Goal: Use online tool/utility: Utilize a website feature to perform a specific function

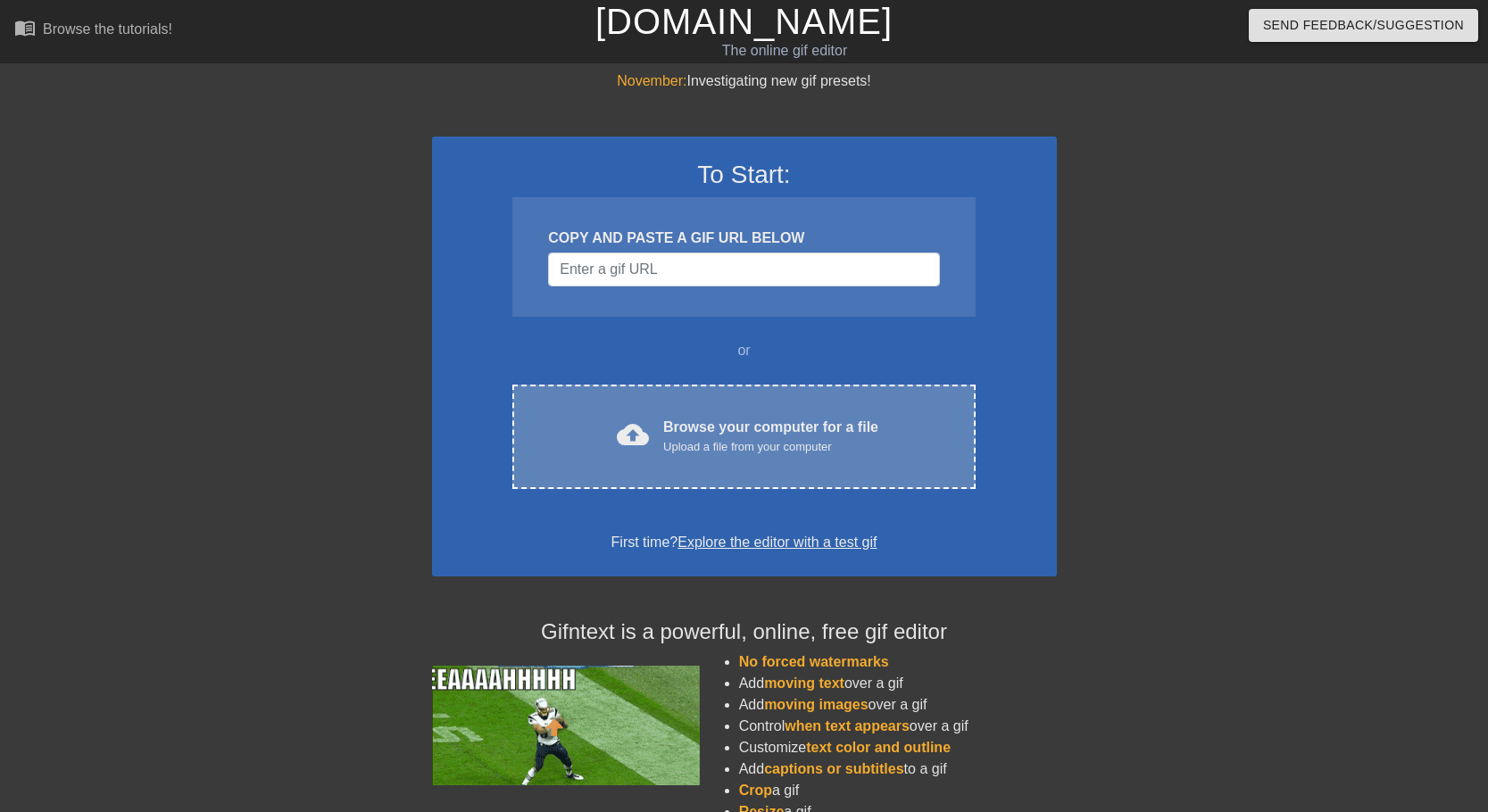
click at [746, 449] on div "Upload a file from your computer" at bounding box center [771, 447] width 215 height 17
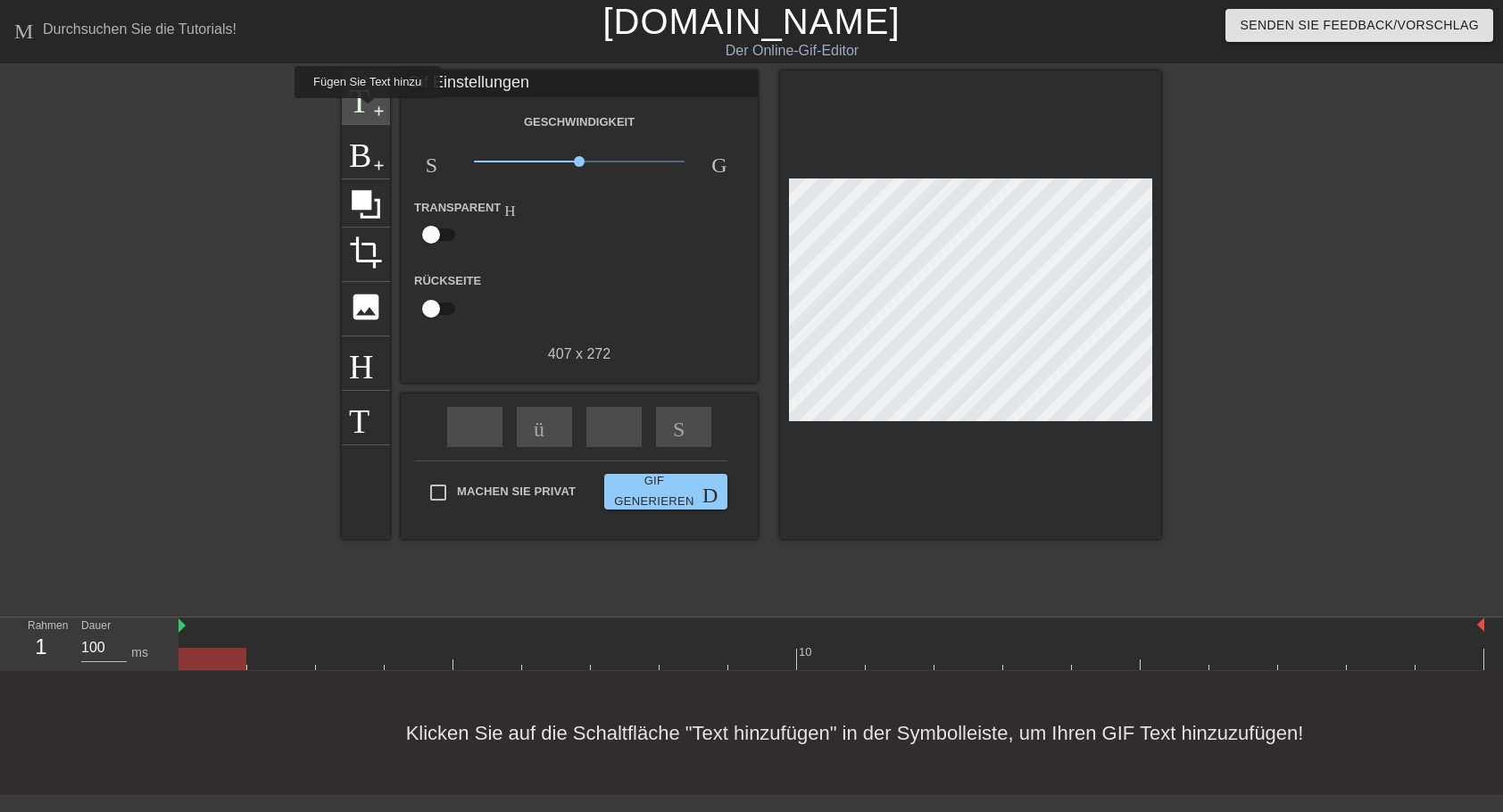
click at [365, 110] on span "Titel" at bounding box center [366, 95] width 34 height 34
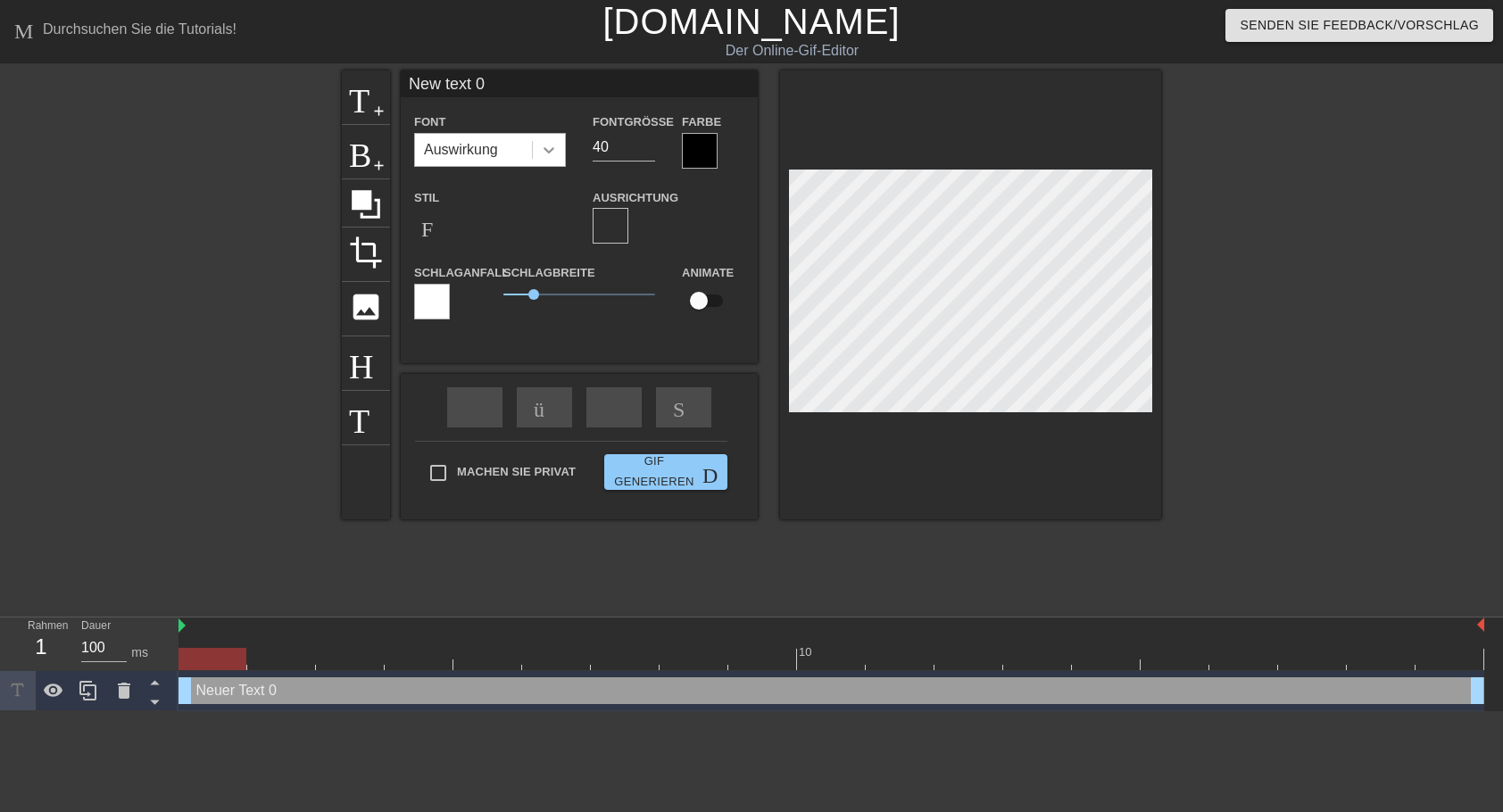
click at [555, 152] on icon at bounding box center [549, 150] width 17 height 17
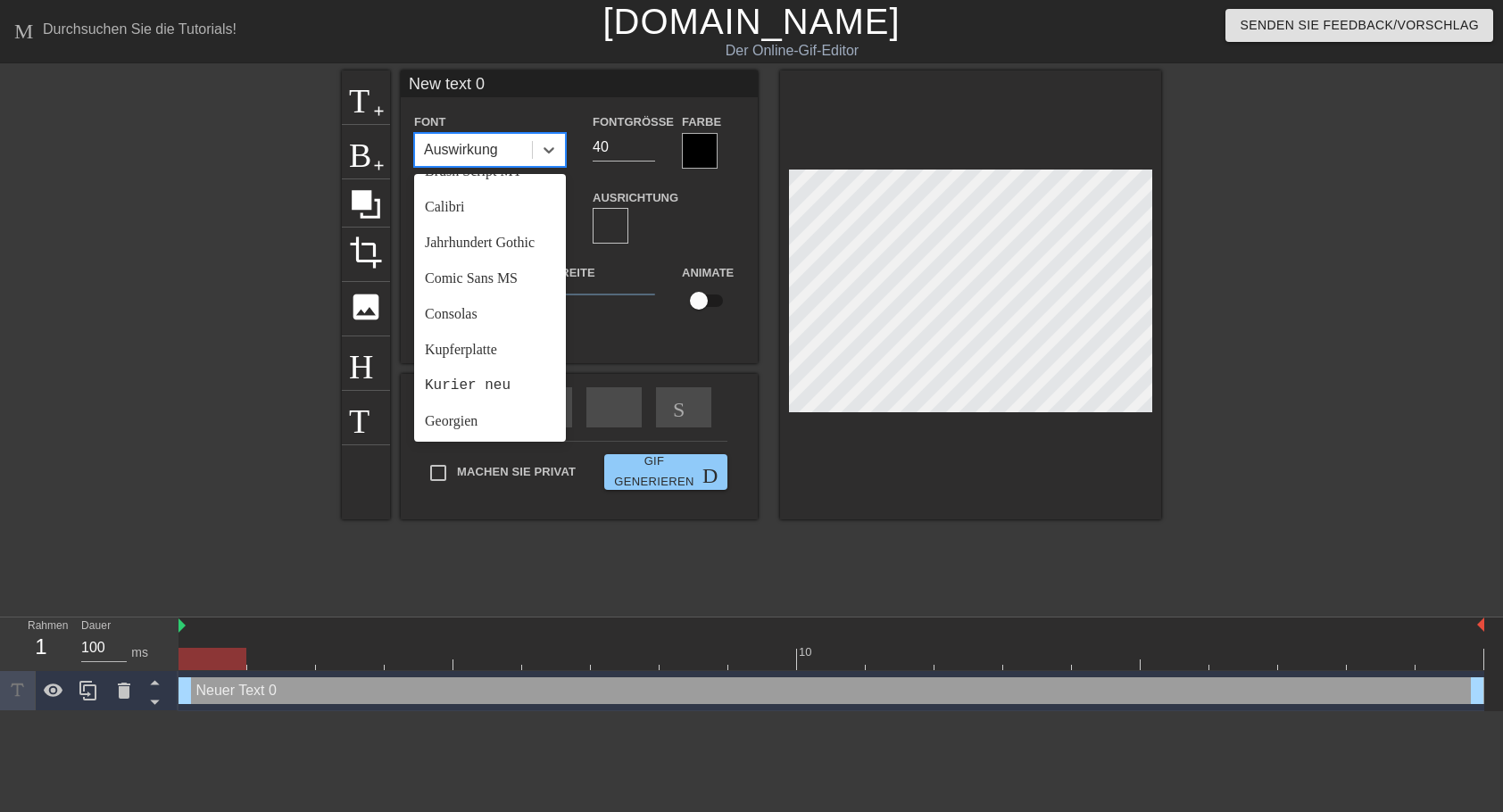
scroll to position [135, 0]
click at [442, 249] on div "Jahrhundert Gothic" at bounding box center [490, 239] width 152 height 36
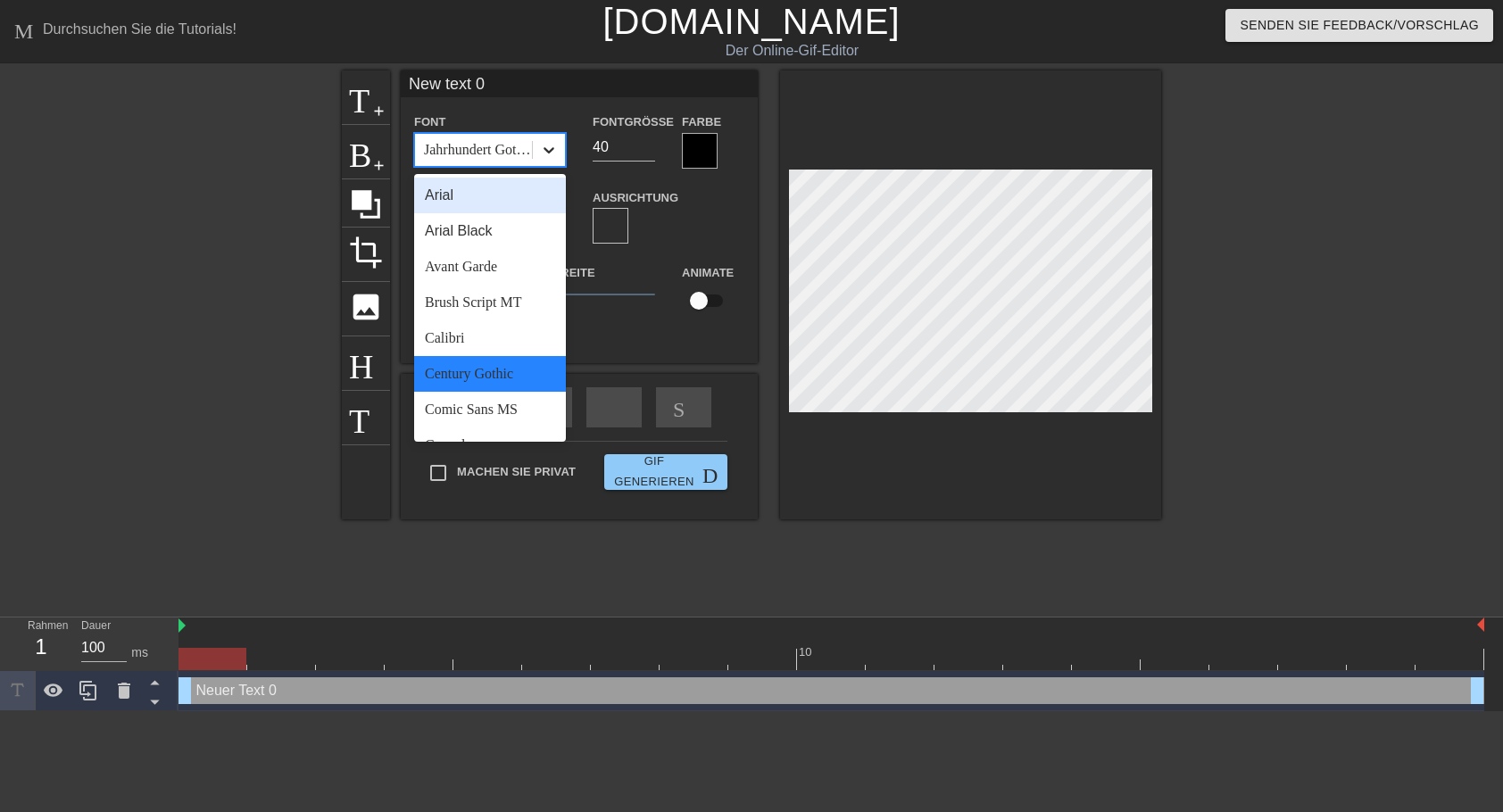
click at [551, 155] on icon at bounding box center [549, 150] width 17 height 17
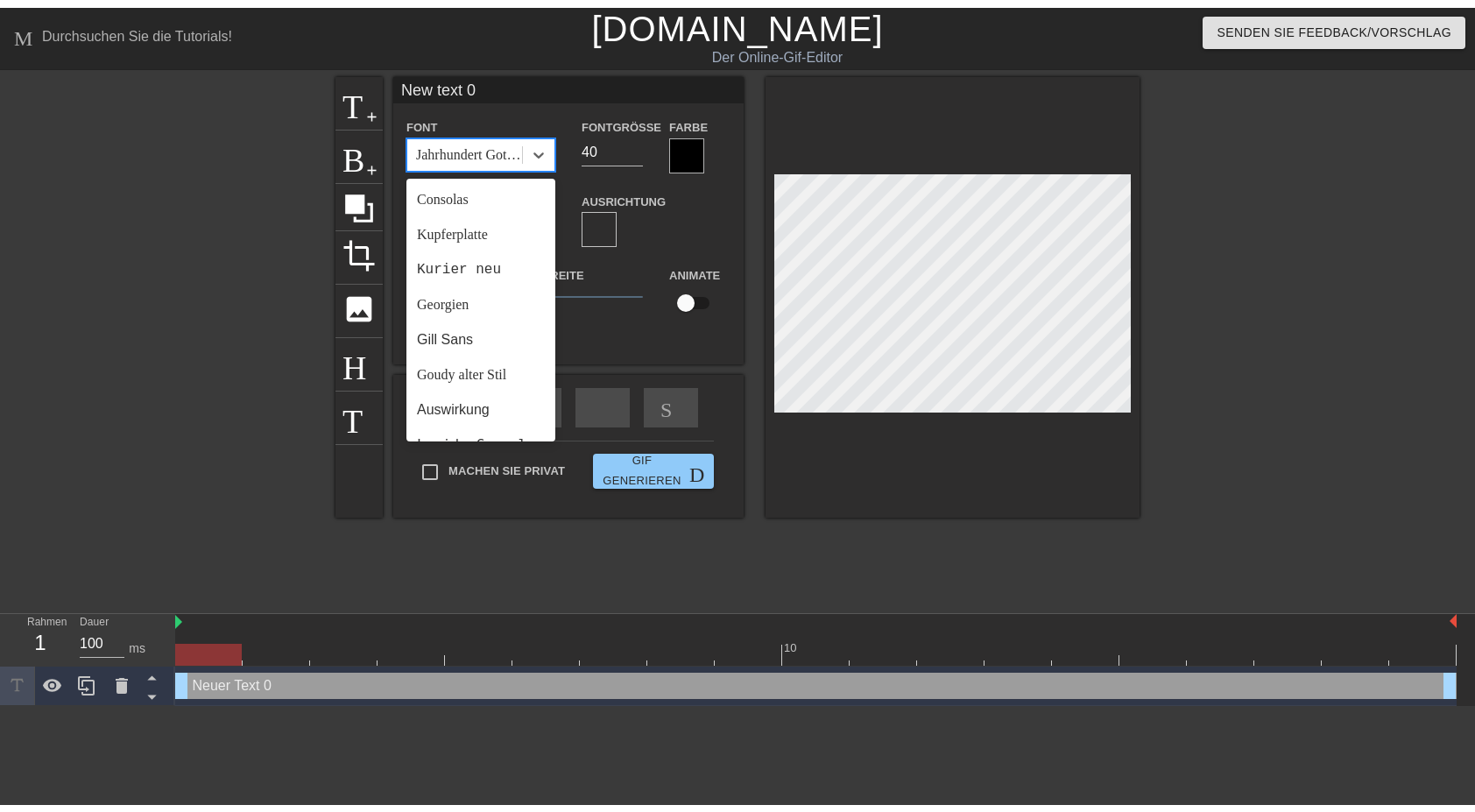
scroll to position [293, 0]
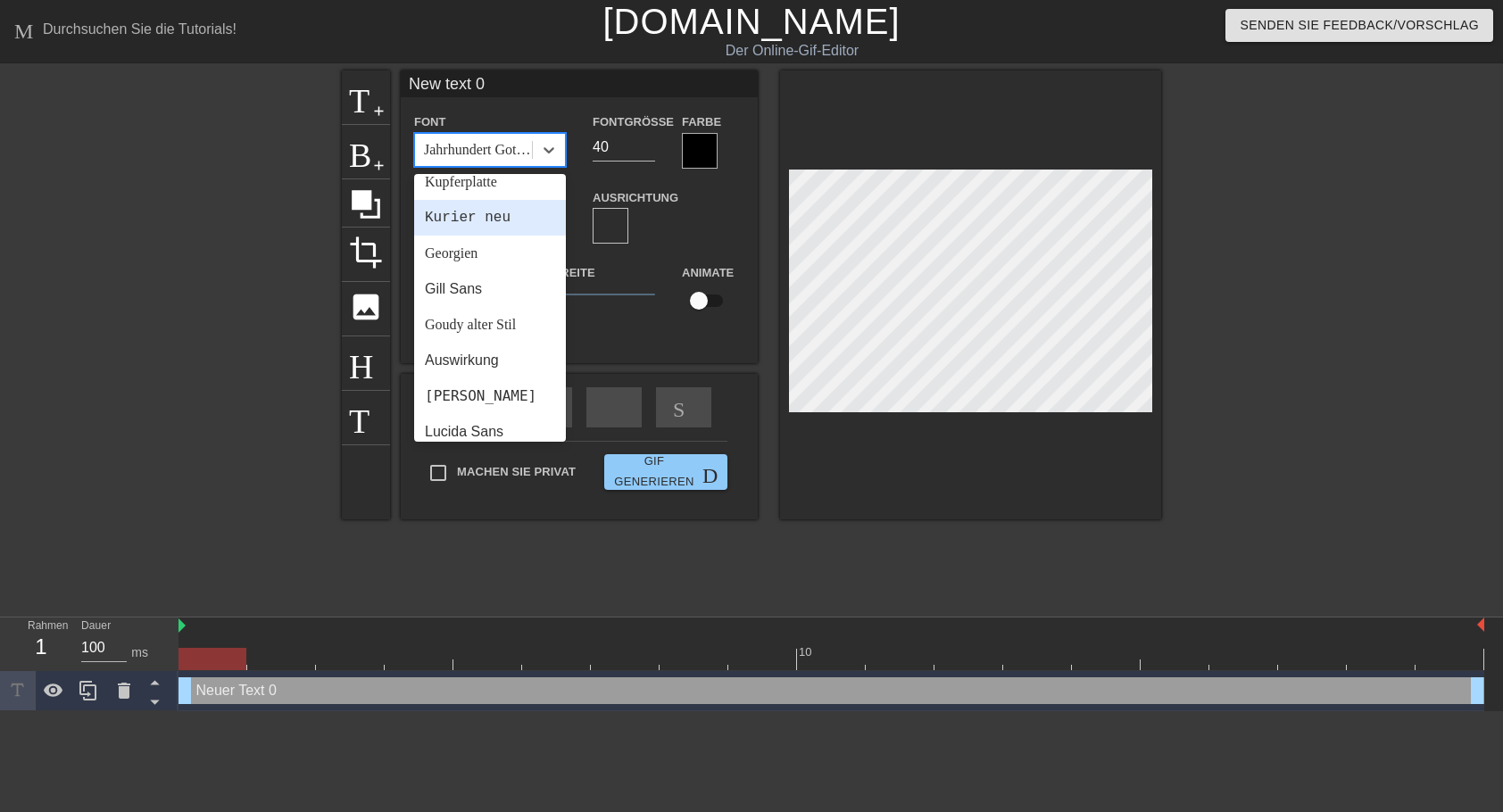
click at [477, 235] on div "Kurier neu" at bounding box center [490, 218] width 152 height 36
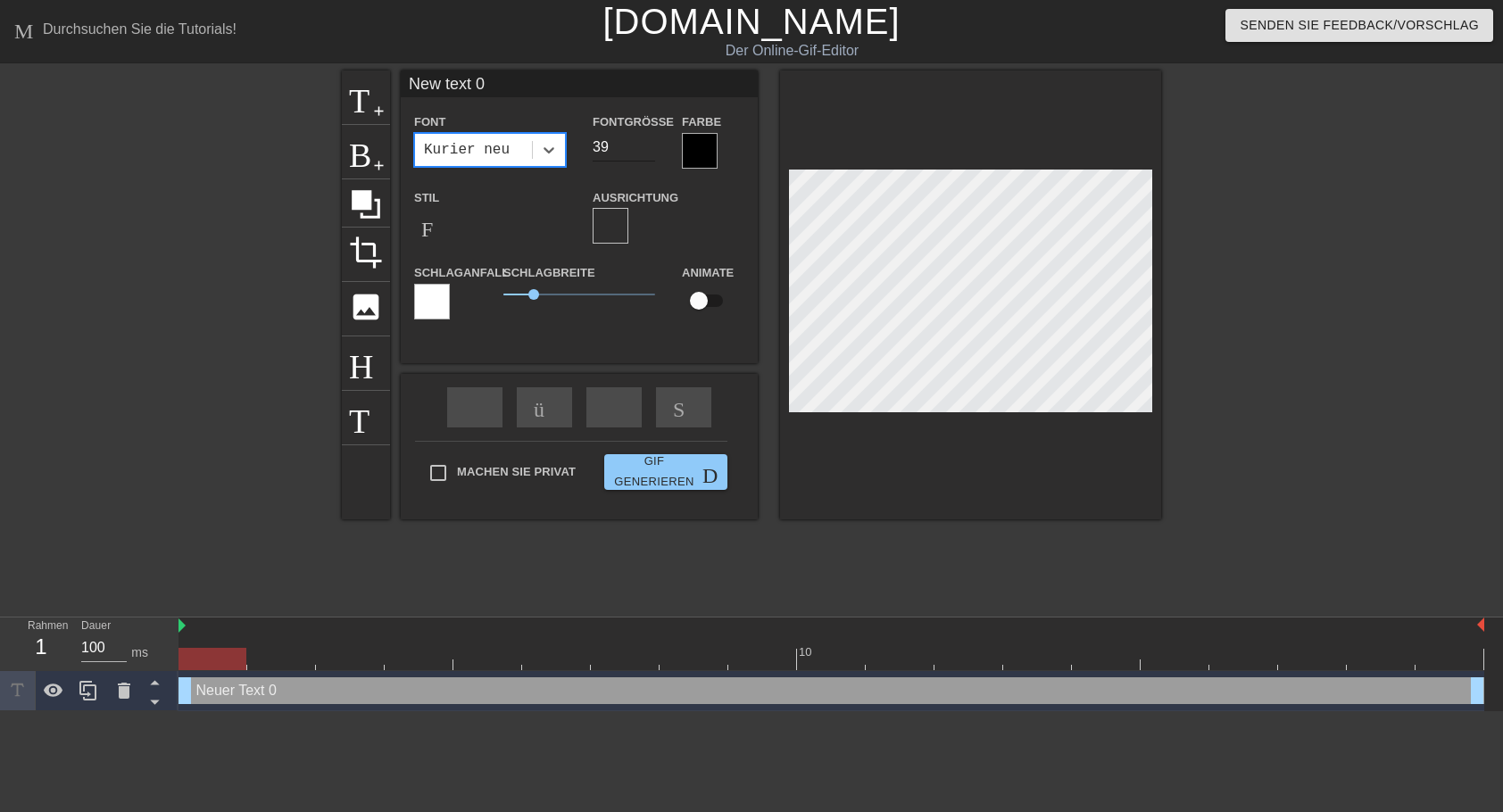
click at [646, 147] on input "39" at bounding box center [623, 147] width 63 height 29
type input "29"
click at [646, 147] on input "29" at bounding box center [623, 147] width 63 height 29
drag, startPoint x: 493, startPoint y: 86, endPoint x: 400, endPoint y: 90, distance: 93.1
click at [401, 90] on input "New text 0" at bounding box center [579, 84] width 357 height 27
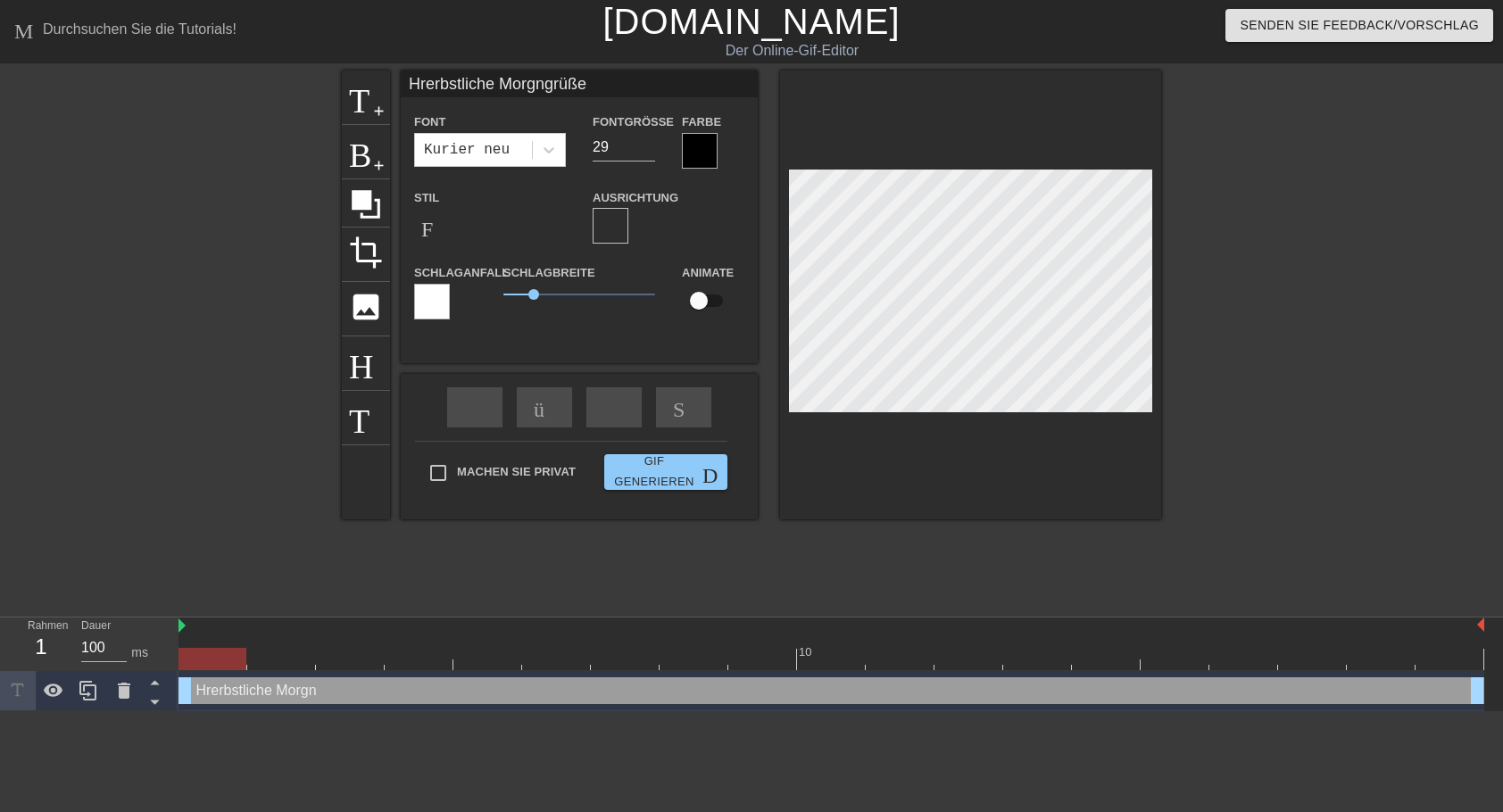
click at [546, 84] on input "Hrerbstliche Morgngrüße" at bounding box center [579, 84] width 357 height 27
click at [597, 88] on input "Hrerbstliche Morgegrüße" at bounding box center [579, 84] width 357 height 27
type input "Hrerbstliche Morgegrüße von WuL"
click at [642, 153] on input "24" at bounding box center [623, 147] width 63 height 29
click at [642, 153] on input "23" at bounding box center [623, 147] width 63 height 29
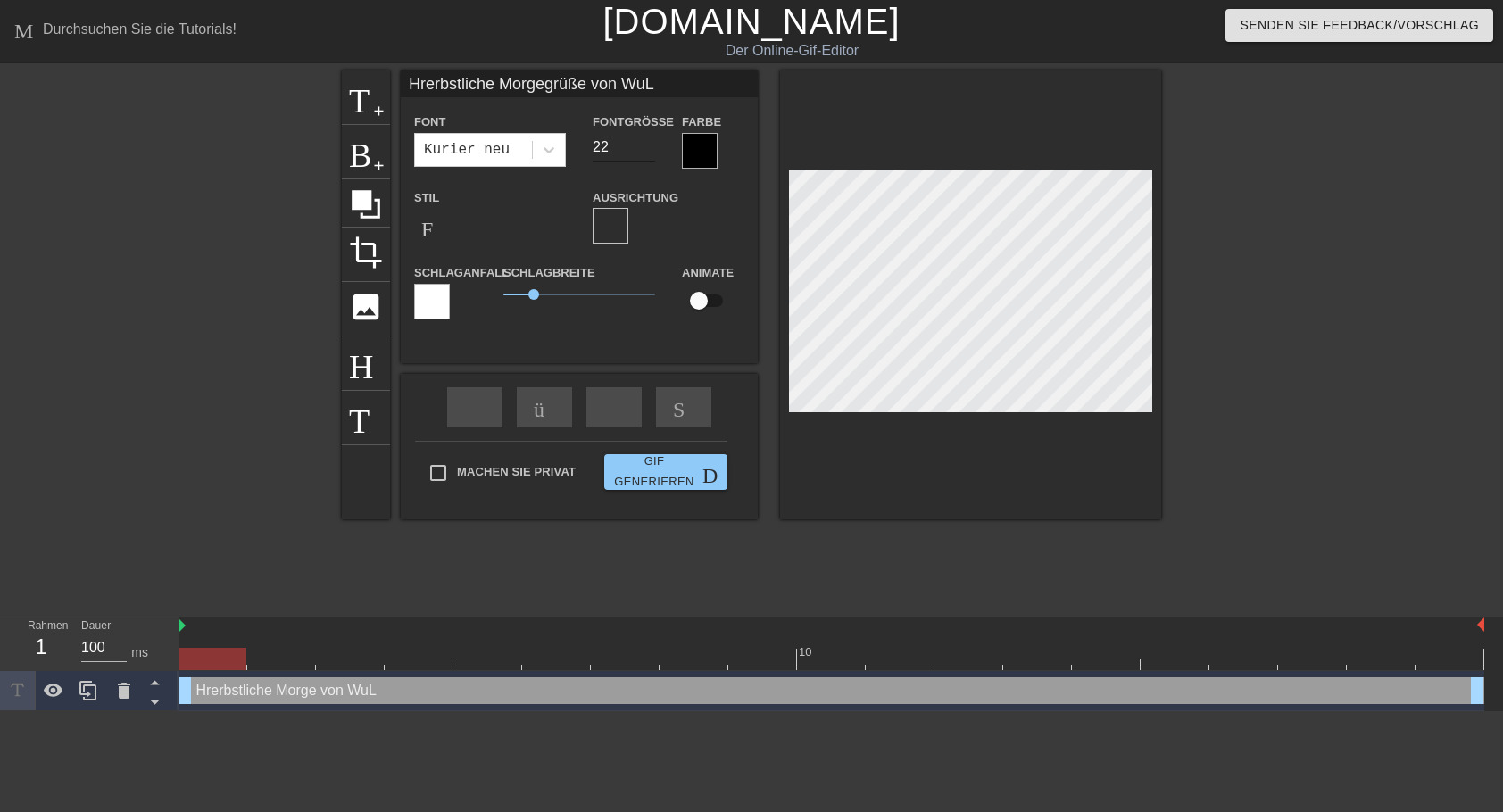
click at [642, 153] on input "22" at bounding box center [623, 147] width 63 height 29
click at [642, 153] on input "21" at bounding box center [623, 147] width 63 height 29
type input "20"
click at [642, 153] on input "20" at bounding box center [623, 147] width 63 height 29
click at [418, 86] on input "Hrerbstliche Morgegrüße von WuL" at bounding box center [579, 84] width 357 height 27
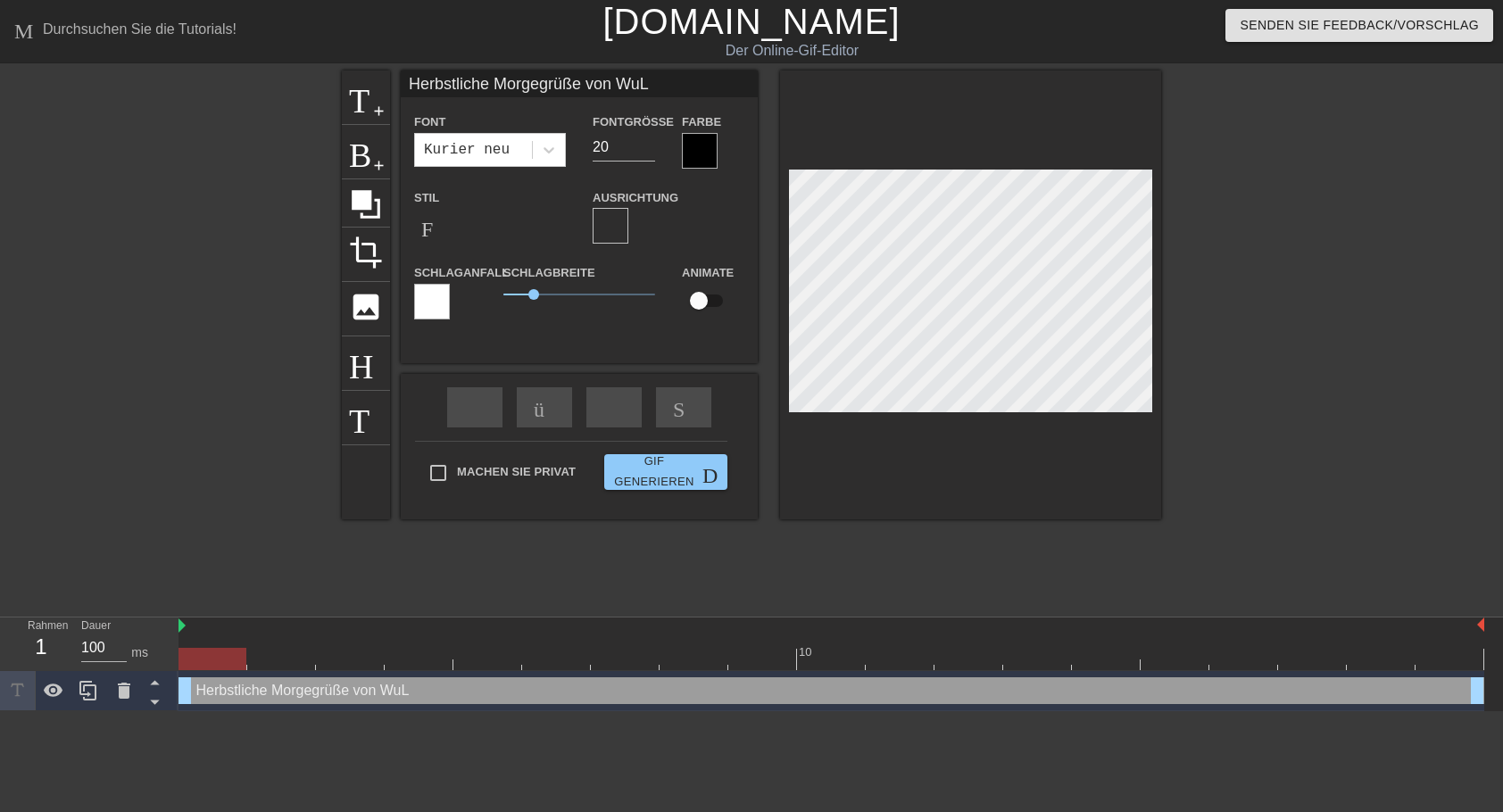
click at [543, 84] on input "Herbstliche Morgegrüße von WuL" at bounding box center [579, 84] width 357 height 27
type input "Herbstliche Morgengrüße von WuL"
click at [711, 294] on input "checkbox" at bounding box center [699, 300] width 102 height 34
checkbox input "true"
drag, startPoint x: 189, startPoint y: 695, endPoint x: 316, endPoint y: 693, distance: 127.0
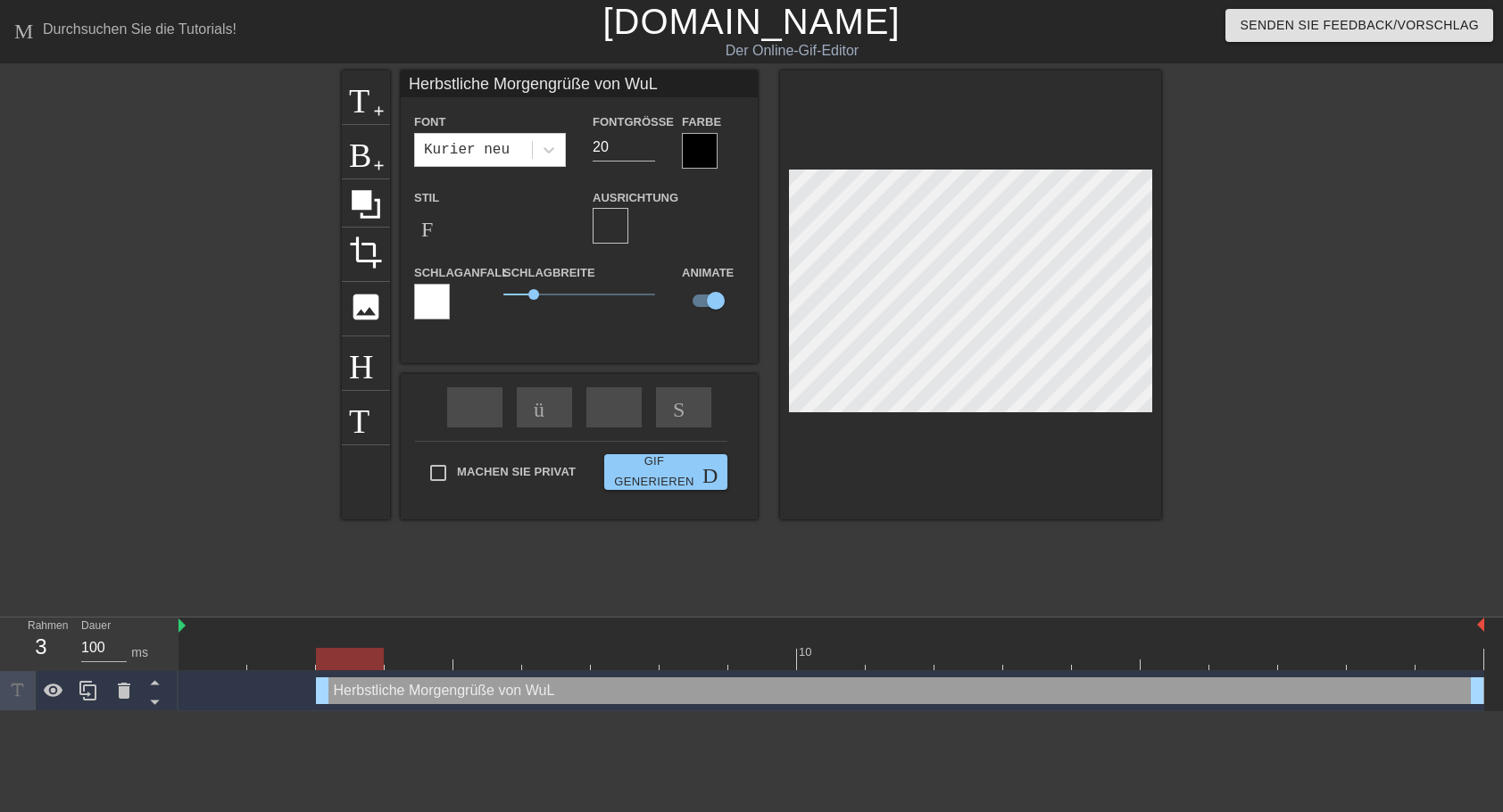
click at [316, 693] on div "Herbstliche Morgengrüße von WuL drag-handle drag-handle" at bounding box center [899, 691] width 1168 height 27
drag, startPoint x: 1477, startPoint y: 689, endPoint x: 1270, endPoint y: 702, distance: 207.4
click at [1270, 702] on div "Herbstliche Morgengrüße von WuL drag-handle drag-handle" at bounding box center [797, 691] width 962 height 27
click at [691, 151] on div at bounding box center [700, 150] width 36 height 36
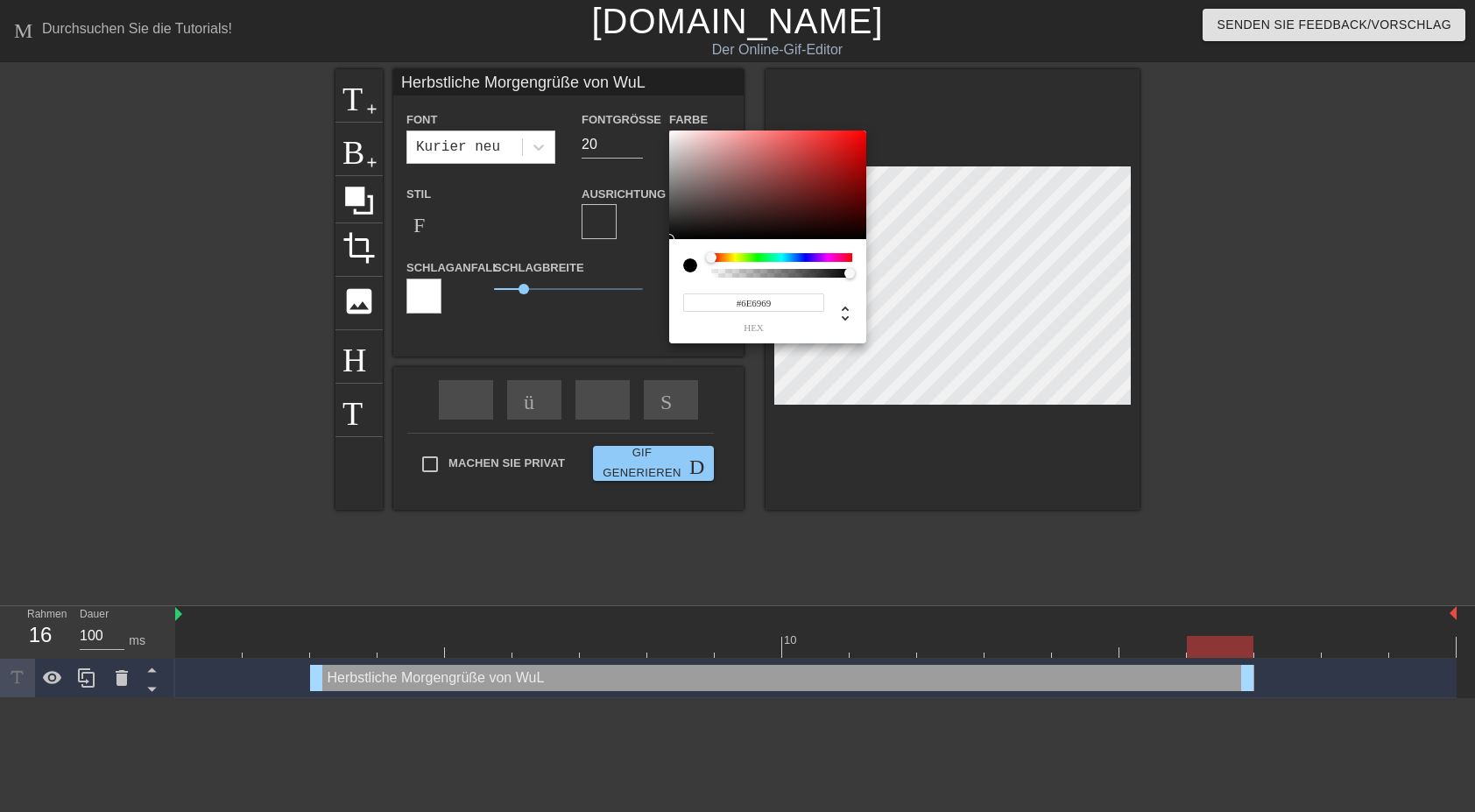
click at [679, 192] on div at bounding box center [768, 184] width 198 height 108
click at [682, 156] on div at bounding box center [768, 184] width 198 height 108
click at [676, 220] on div at bounding box center [768, 184] width 198 height 108
type input "#1C1B1B"
click at [676, 227] on div at bounding box center [681, 232] width 10 height 10
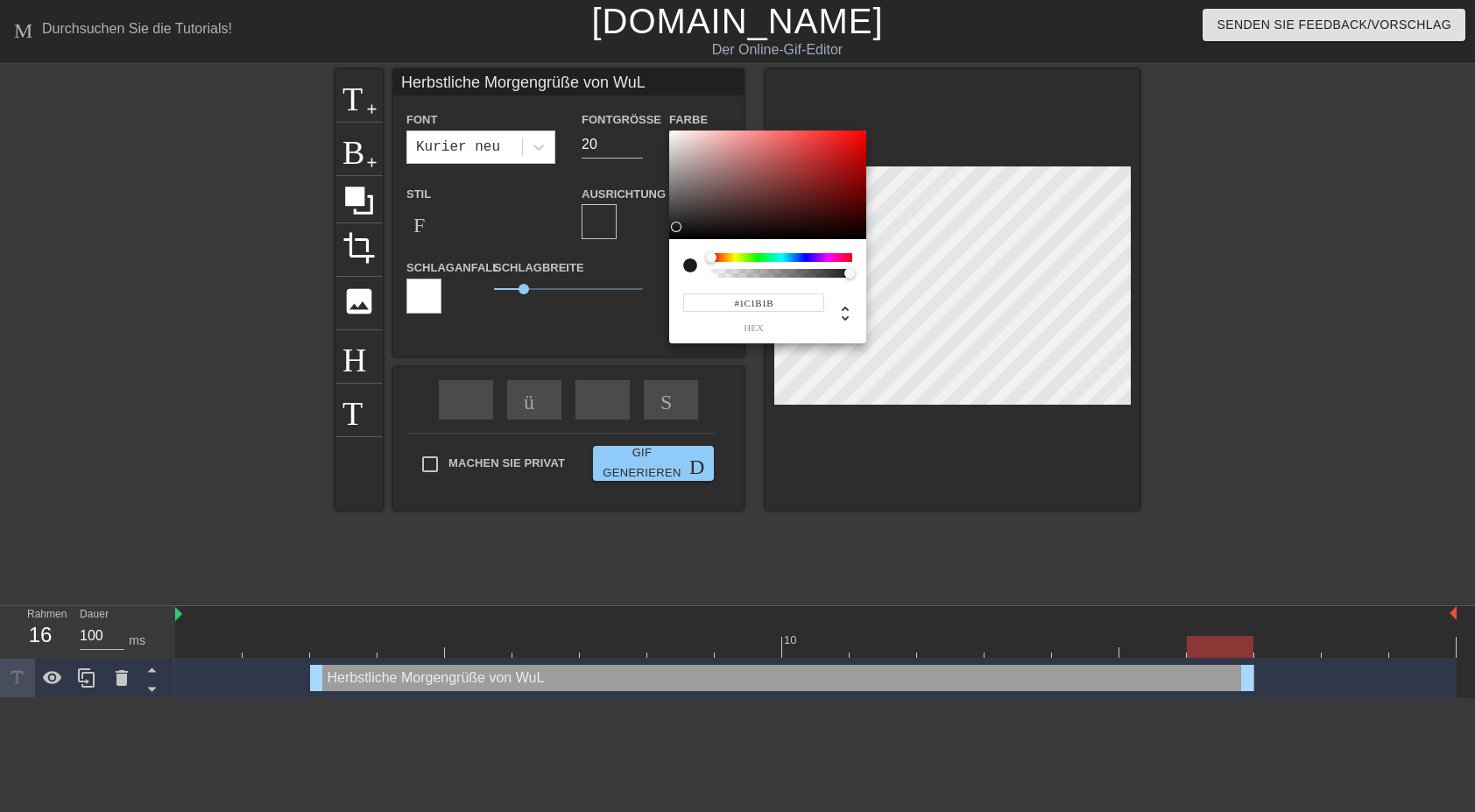
click at [676, 227] on div at bounding box center [675, 226] width 10 height 10
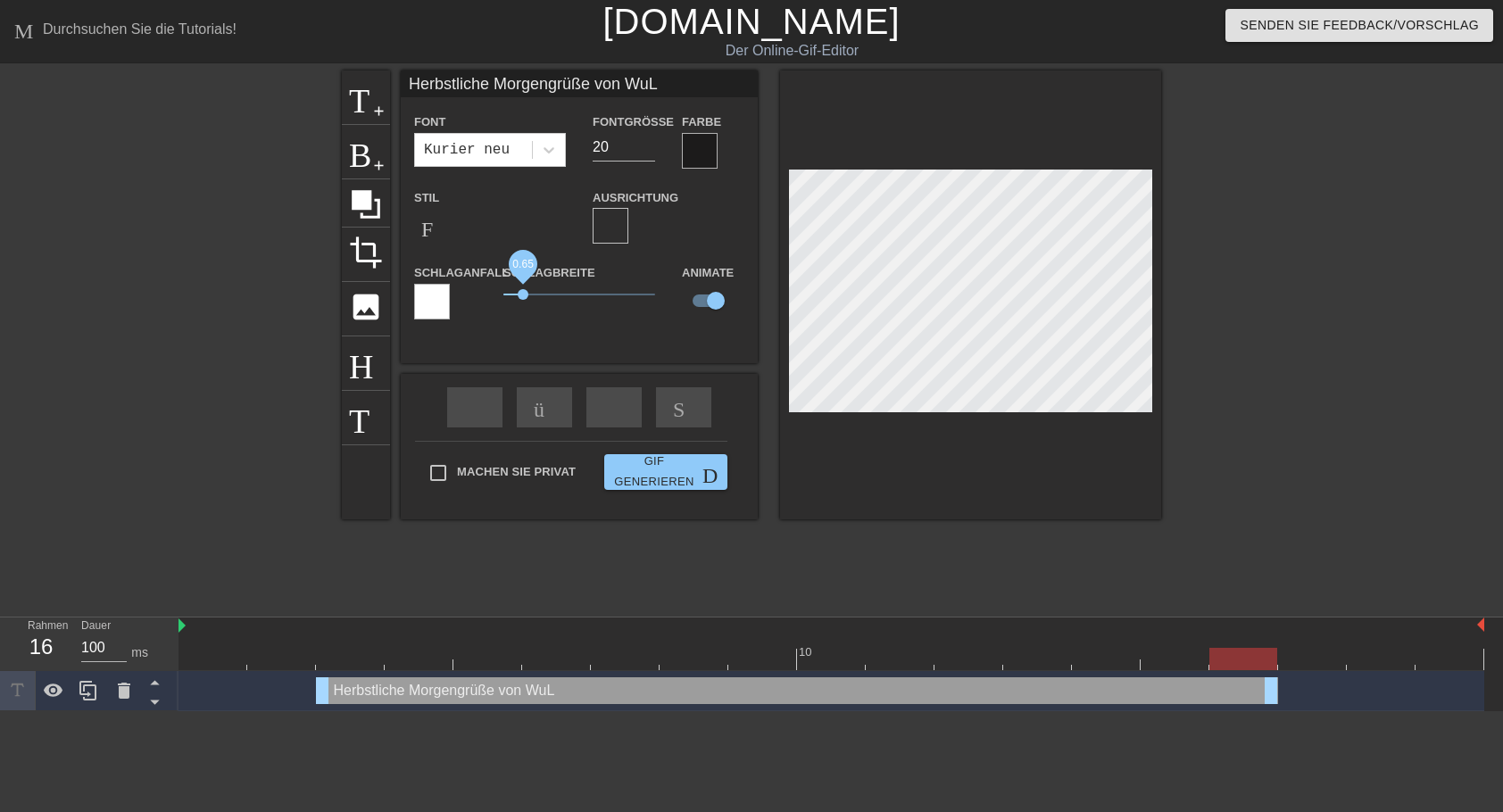
click at [523, 294] on span "0.65" at bounding box center [579, 294] width 152 height 21
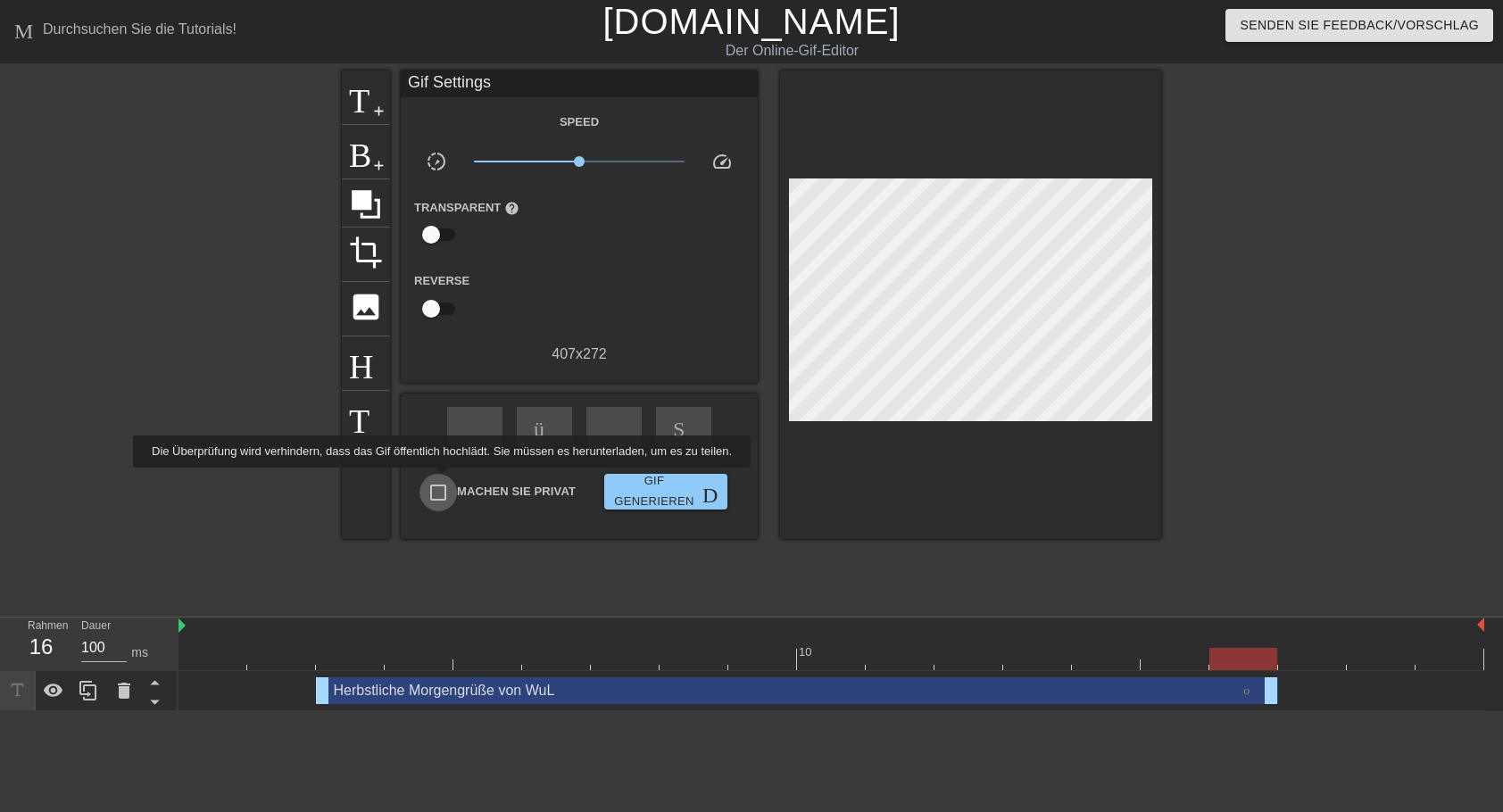
click at [438, 480] on input "Machen Sie privat" at bounding box center [437, 493] width 38 height 38
checkbox input "true"
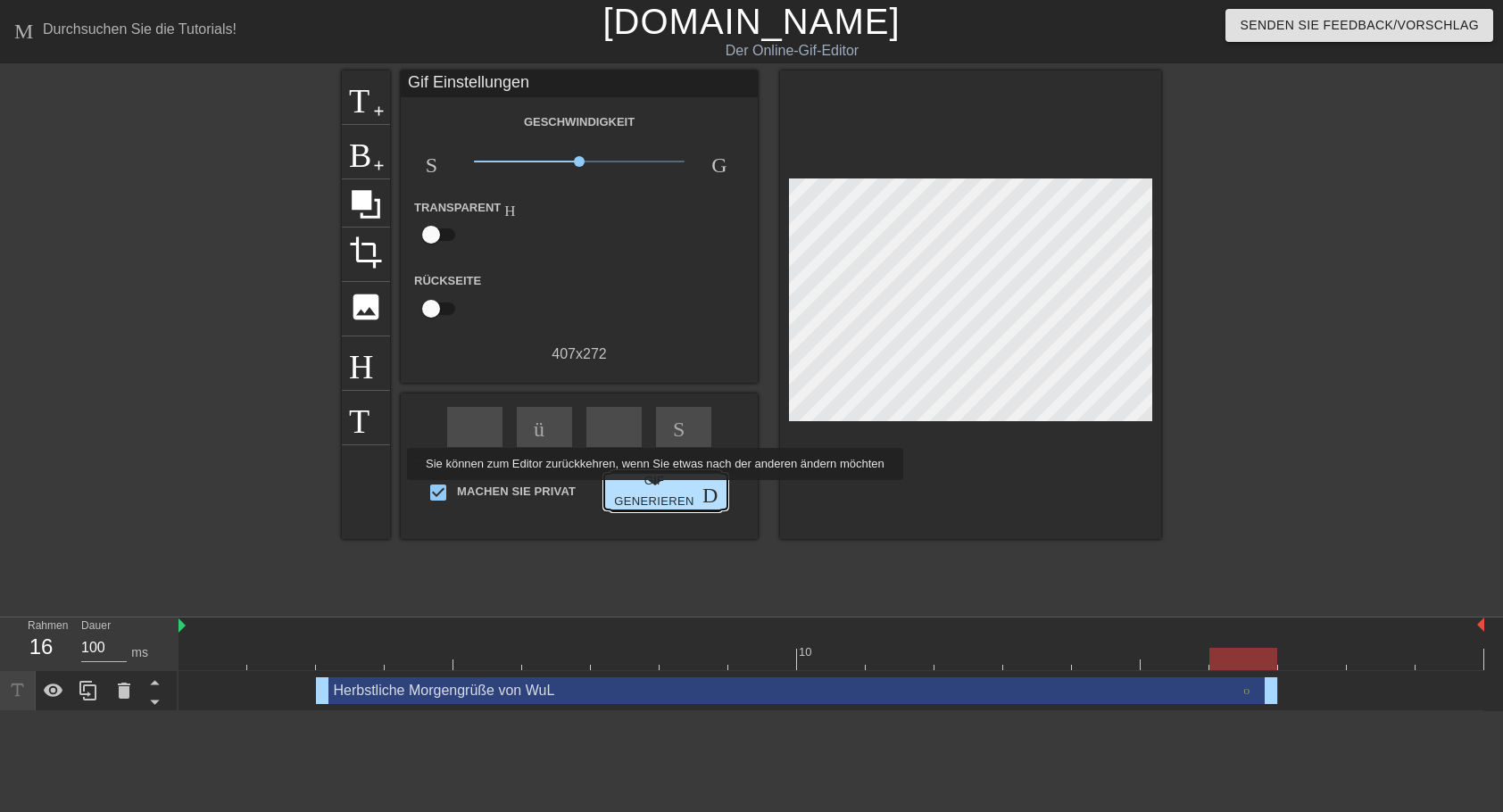
click at [651, 493] on span "Gif generieren Doppelpfeil" at bounding box center [666, 492] width 109 height 41
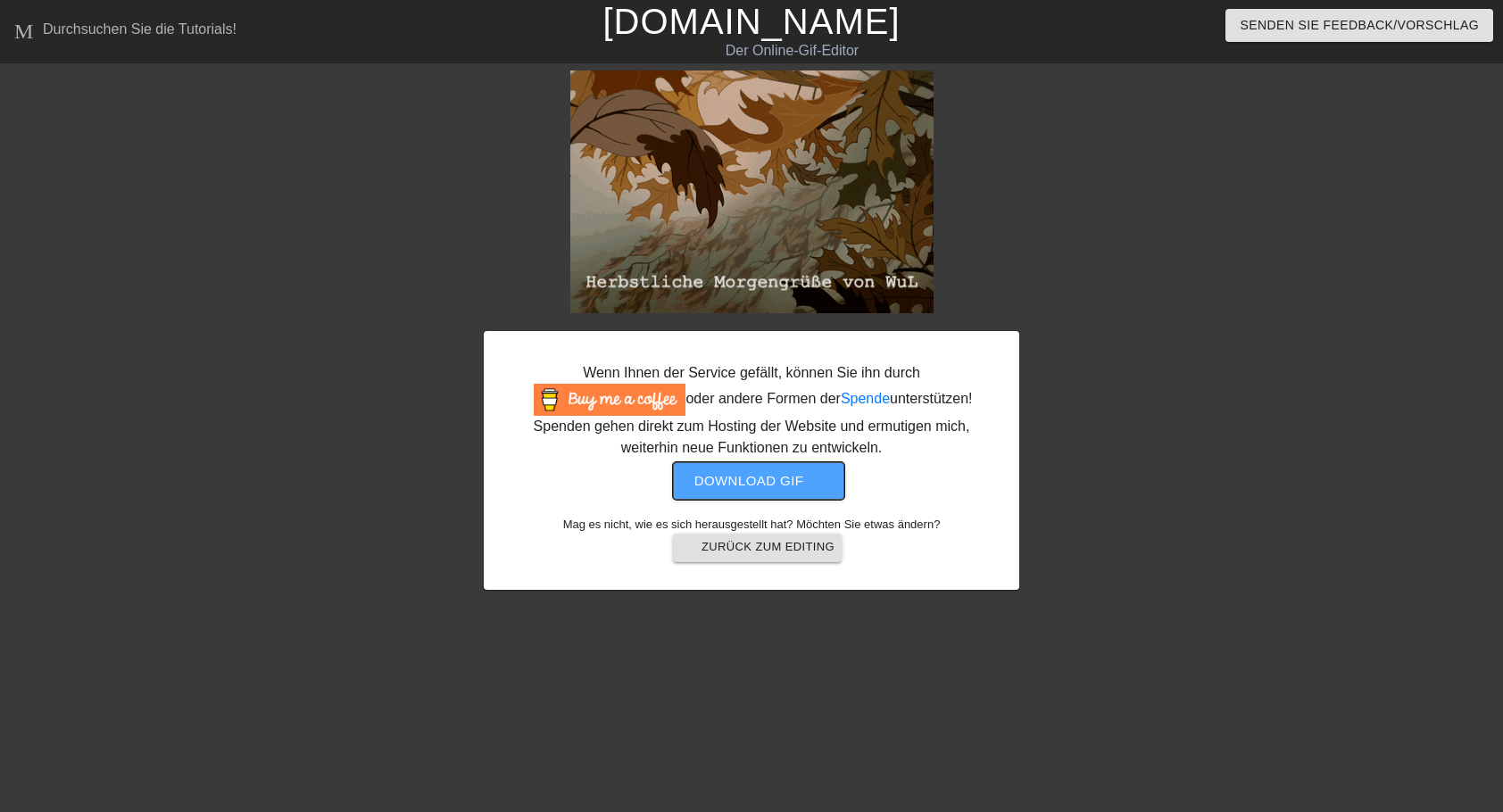
click at [793, 477] on span "Download gif get-app" at bounding box center [760, 481] width 130 height 23
